Goal: Find contact information: Find contact information

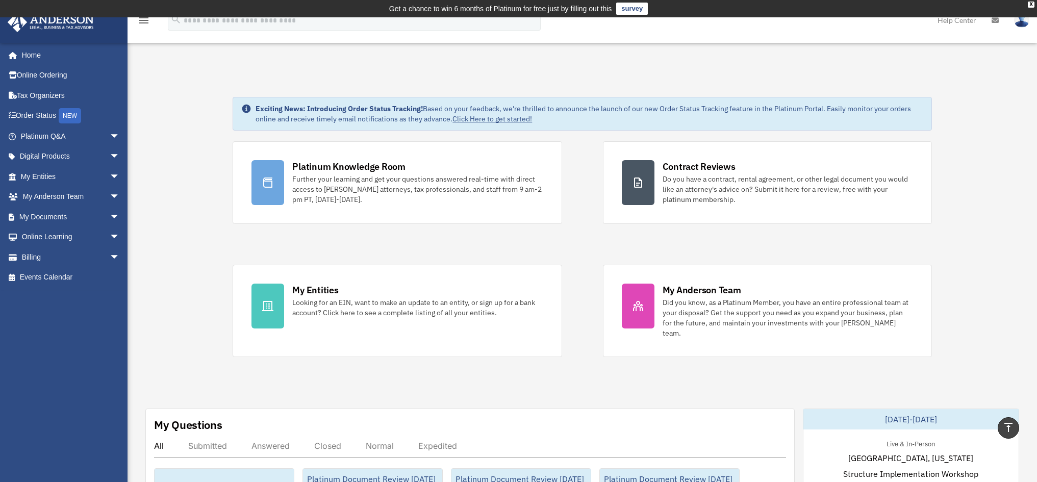
scroll to position [200, 0]
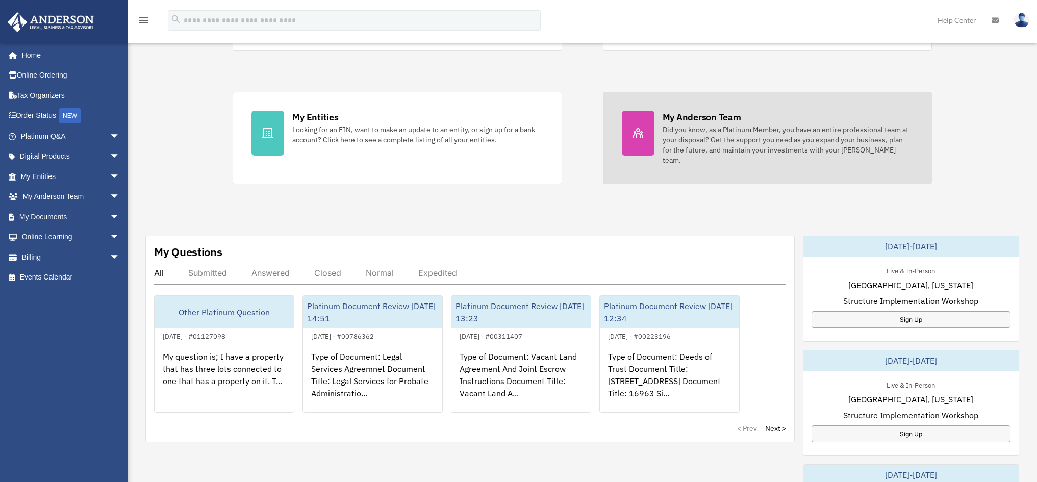
scroll to position [176, 0]
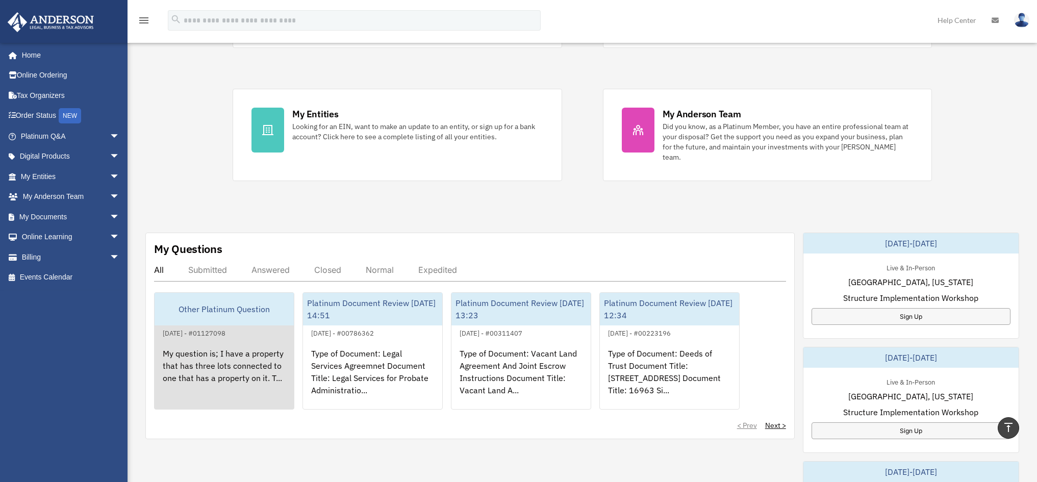
click at [197, 369] on div "My question is; I have a property that has three lots connected to one that has…" at bounding box center [223, 379] width 139 height 80
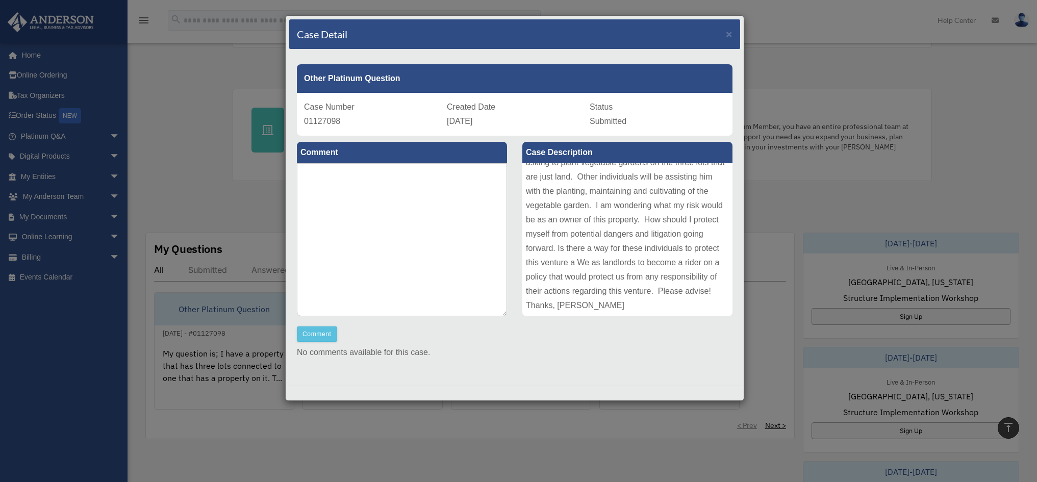
scroll to position [0, 0]
click at [818, 11] on div "Case Detail × Other Platinum Question Case Number 01127098 Created Date Septemb…" at bounding box center [518, 241] width 1037 height 482
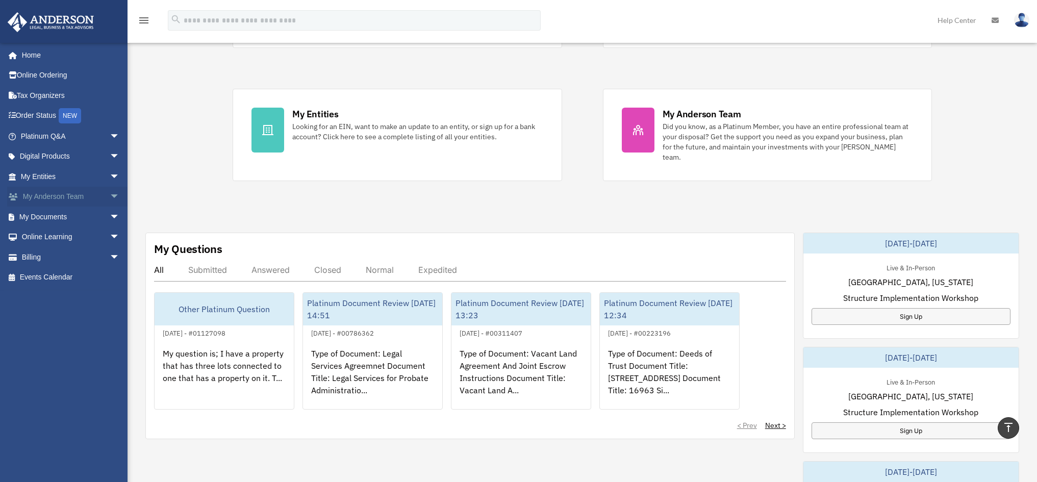
click at [110, 201] on span "arrow_drop_down" at bounding box center [120, 197] width 20 height 21
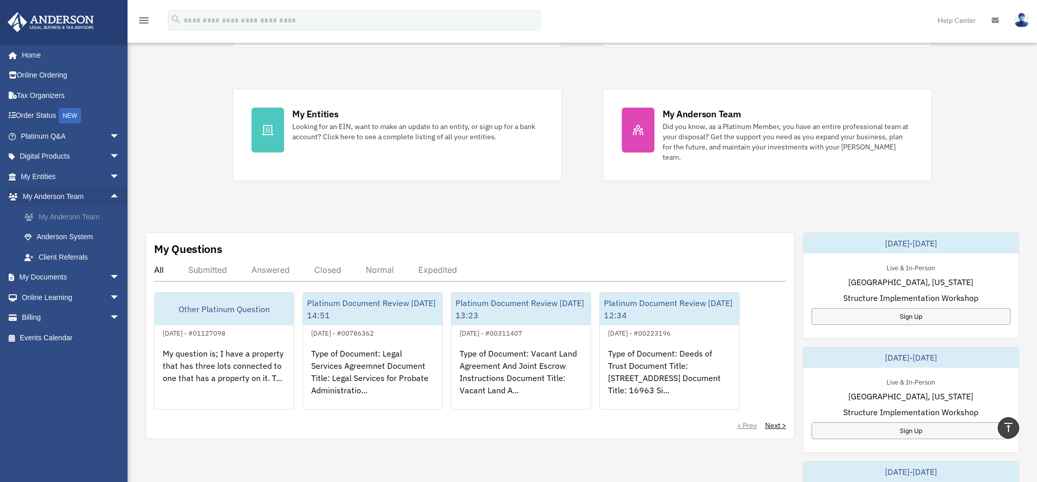
click at [91, 215] on link "My Anderson Team" at bounding box center [74, 216] width 121 height 20
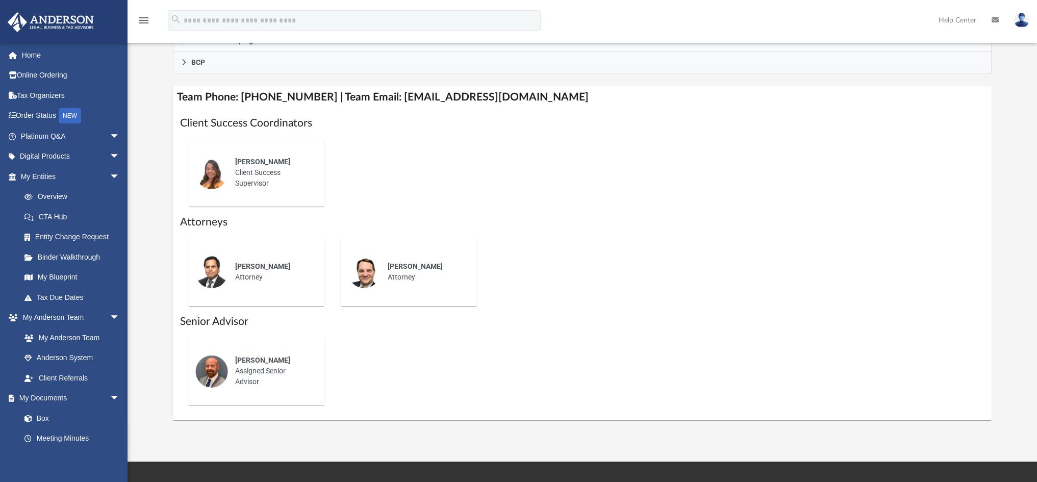
scroll to position [360, 0]
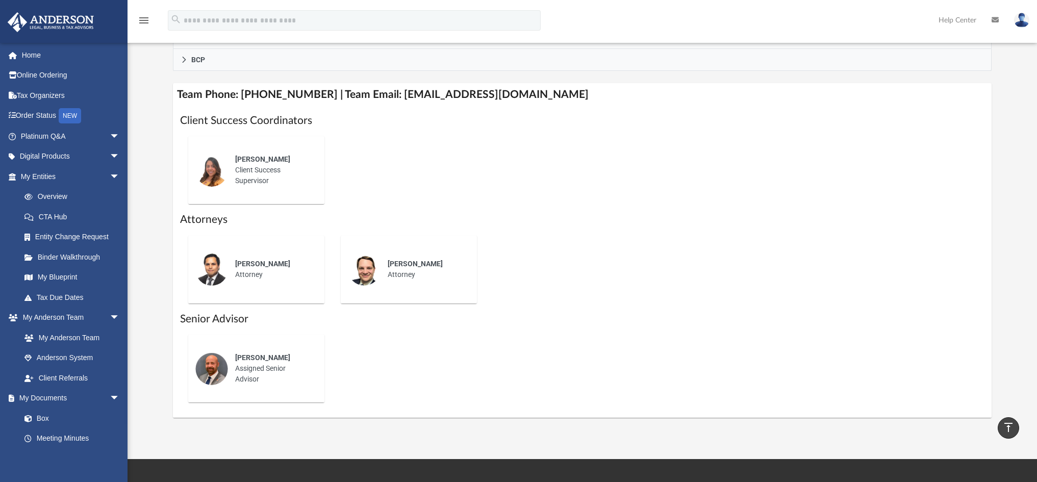
click at [256, 170] on div "[PERSON_NAME] Client Success Supervisor" at bounding box center [272, 170] width 89 height 46
click at [246, 156] on span "[PERSON_NAME]" at bounding box center [262, 159] width 55 height 8
